Goal: Find specific page/section: Find specific page/section

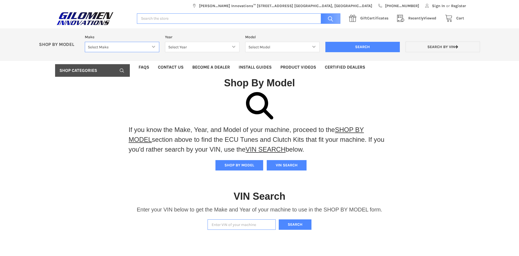
click at [154, 46] on select "Select Make Bobcat UTV Gravely UTV ACE 900 RANGER 570 Ranger 700 / 800 RANGER 9…" at bounding box center [122, 47] width 74 height 11
select select "690"
click at [85, 42] on select "Select Make Bobcat UTV Gravely UTV ACE 900 RANGER 570 Ranger 700 / 800 RANGER 9…" at bounding box center [122, 47] width 74 height 11
click at [234, 47] on select "Select Year [DATE] 2025" at bounding box center [202, 47] width 74 height 11
select select "692"
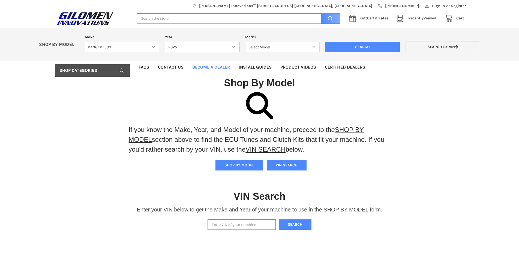
click at [165, 42] on select "Select Year [DATE] 2025" at bounding box center [202, 47] width 74 height 11
click at [304, 45] on select "Select Model RANGER XD 1500 RANGER XD 1500 NORTHSTAR" at bounding box center [282, 47] width 74 height 11
select select "696"
click at [245, 42] on select "Select Model RANGER XD 1500 RANGER XD 1500 NORTHSTAR" at bounding box center [282, 47] width 74 height 11
click at [359, 47] on input "Search" at bounding box center [362, 47] width 74 height 10
